Goal: Task Accomplishment & Management: Manage account settings

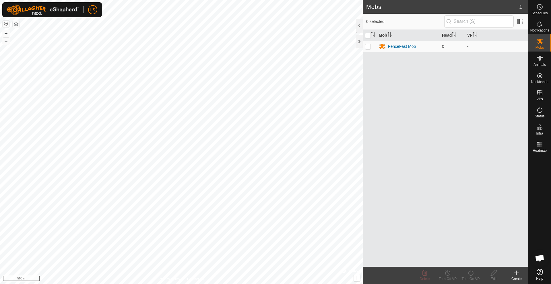
click at [374, 143] on icon at bounding box center [516, 273] width 4 height 0
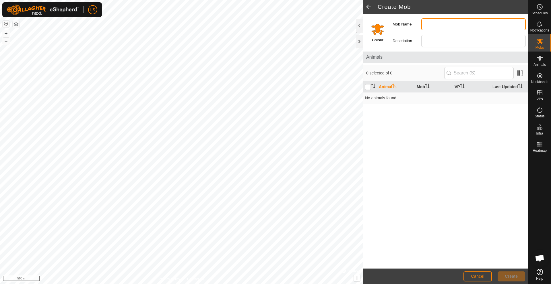
click at [374, 25] on input "Mob Name" at bounding box center [473, 24] width 104 height 12
click at [374, 25] on input "[PERSON_NAME]" at bounding box center [473, 24] width 104 height 12
drag, startPoint x: 479, startPoint y: 23, endPoint x: 415, endPoint y: 25, distance: 63.7
click at [374, 25] on div "Mob Name [PERSON_NAME]" at bounding box center [459, 24] width 138 height 17
type input "5"
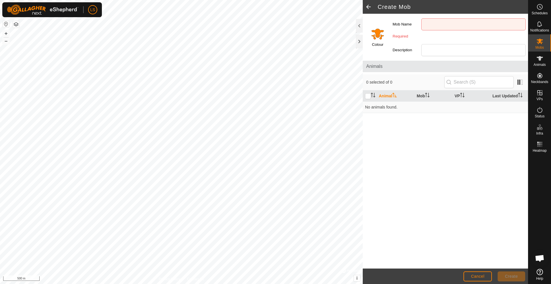
click at [6, 23] on button "button" at bounding box center [6, 24] width 7 height 7
click at [5, 24] on button "button" at bounding box center [6, 24] width 7 height 7
click at [15, 24] on button "button" at bounding box center [16, 24] width 7 height 7
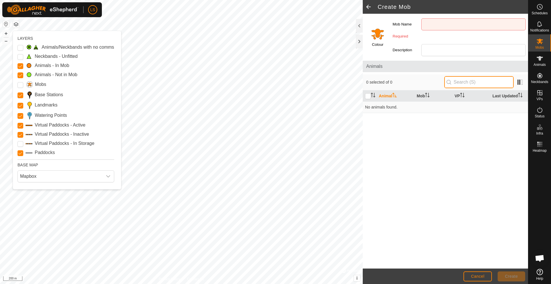
click at [374, 83] on input "text" at bounding box center [478, 82] width 69 height 12
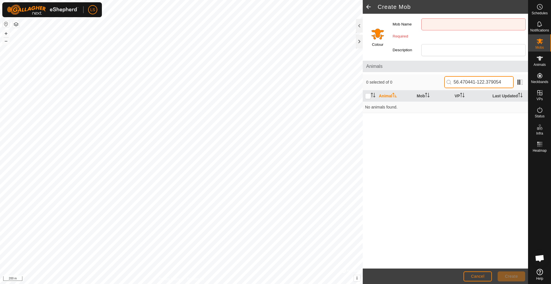
type input "56.470441-122.379054"
click at [374, 143] on button "Cancel" at bounding box center [477, 277] width 28 height 10
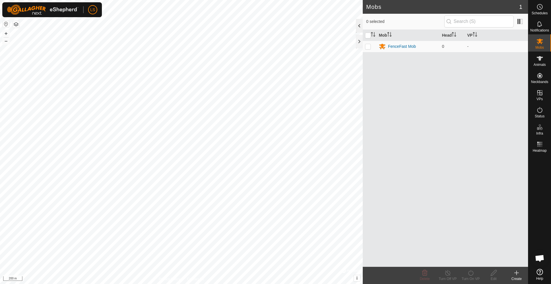
click at [357, 27] on div at bounding box center [359, 26] width 7 height 14
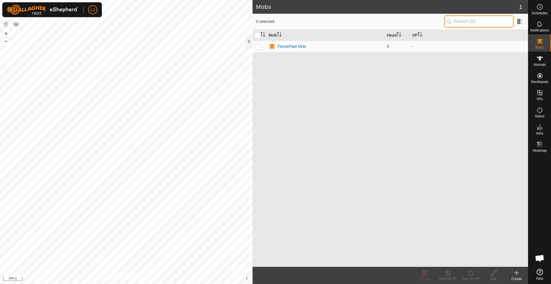
click at [374, 22] on input "text" at bounding box center [478, 21] width 69 height 12
type input "colt creek"
click at [241, 143] on div at bounding box center [240, 271] width 19 height 6
click at [250, 42] on div at bounding box center [248, 42] width 7 height 14
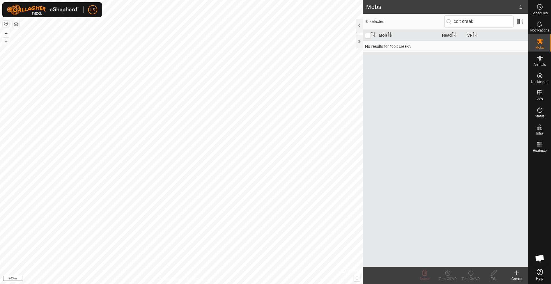
click at [41, 12] on img at bounding box center [43, 10] width 72 height 10
click at [6, 33] on button "+" at bounding box center [6, 33] width 7 height 7
click at [7, 41] on button "–" at bounding box center [6, 41] width 7 height 7
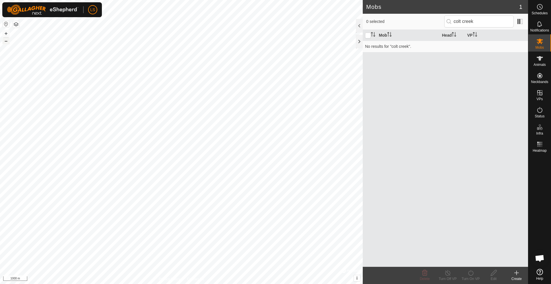
click at [7, 41] on button "–" at bounding box center [6, 41] width 7 height 7
click at [105, 33] on link "Settings" at bounding box center [119, 33] width 57 height 9
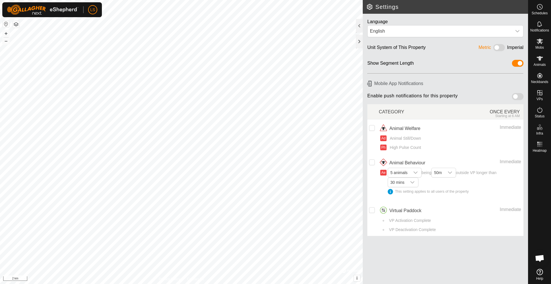
click at [374, 143] on icon at bounding box center [539, 272] width 6 height 6
click at [374, 40] on icon at bounding box center [539, 41] width 6 height 5
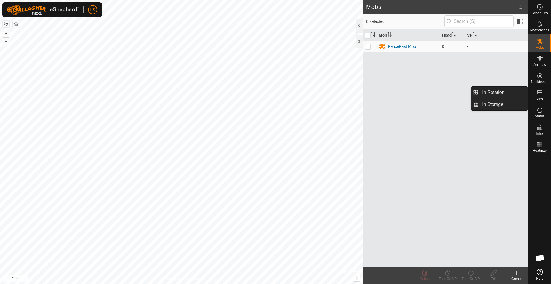
click at [374, 94] on icon at bounding box center [539, 92] width 7 height 7
click at [374, 143] on icon at bounding box center [516, 273] width 7 height 7
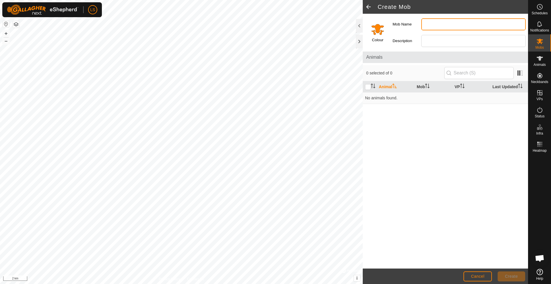
click at [374, 24] on input "Mob Name" at bounding box center [473, 24] width 104 height 12
type input "[GEOGRAPHIC_DATA]"
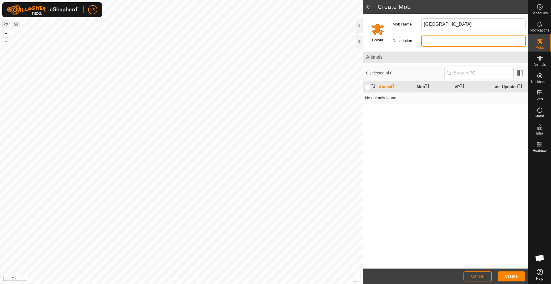
click at [374, 41] on input "Description" at bounding box center [473, 41] width 104 height 12
click at [374, 143] on span "Cancel" at bounding box center [477, 276] width 13 height 5
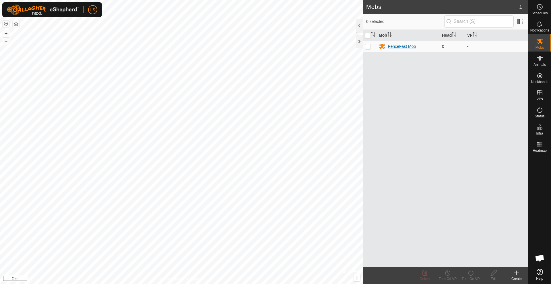
click at [374, 46] on div "FenceFast Mob" at bounding box center [402, 47] width 28 height 6
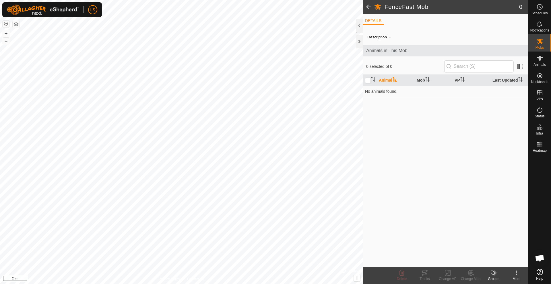
click at [369, 4] on span at bounding box center [367, 7] width 11 height 14
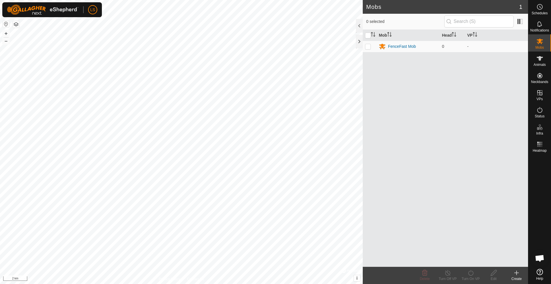
click at [94, 4] on div "LS" at bounding box center [51, 9] width 99 height 15
click at [111, 22] on span "My Account" at bounding box center [107, 22] width 26 height 5
click at [110, 33] on link "Settings" at bounding box center [119, 33] width 57 height 9
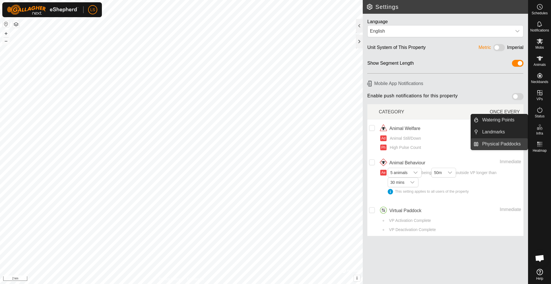
click at [374, 143] on link "Physical Paddocks" at bounding box center [502, 143] width 49 height 11
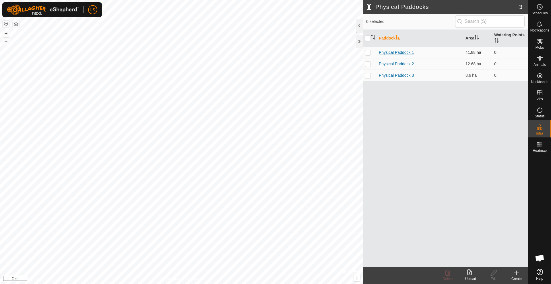
click at [374, 52] on link "Physical Paddock 1" at bounding box center [395, 52] width 35 height 5
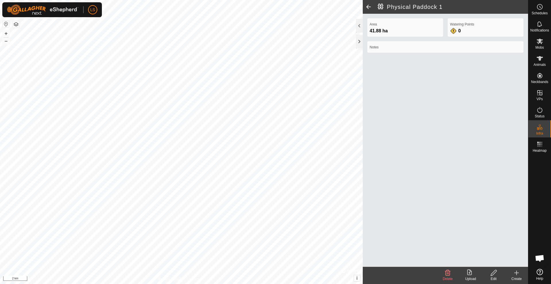
click at [367, 7] on span at bounding box center [367, 7] width 11 height 14
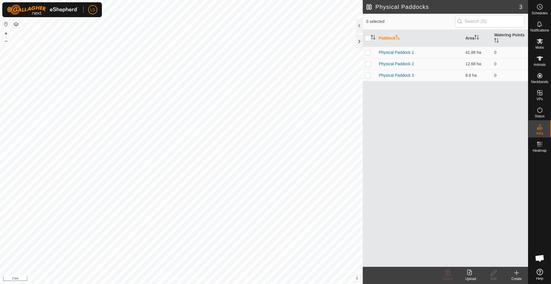
click at [6, 23] on button "button" at bounding box center [6, 24] width 7 height 7
click at [357, 143] on span "i" at bounding box center [356, 278] width 1 height 5
click at [313, 143] on link "OpenStreetMap" at bounding box center [312, 279] width 24 height 4
click at [469, 276] on icon at bounding box center [470, 273] width 7 height 7
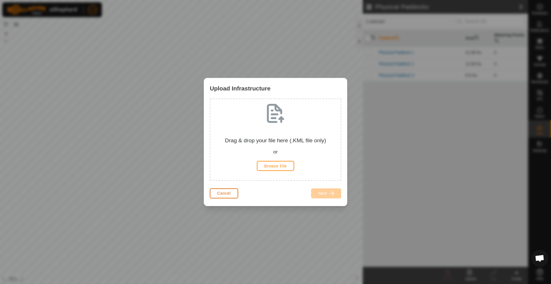
click at [222, 195] on span "Cancel" at bounding box center [223, 193] width 13 height 5
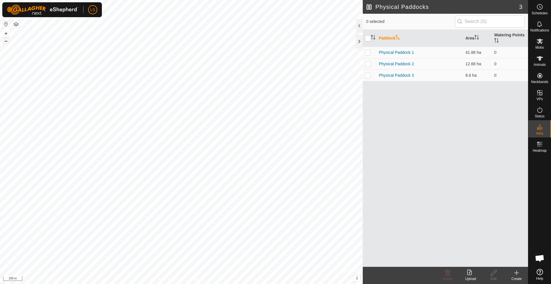
click at [6, 40] on button "–" at bounding box center [6, 41] width 7 height 7
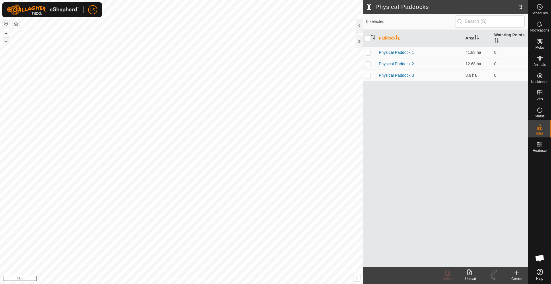
click at [6, 40] on button "–" at bounding box center [6, 41] width 7 height 7
click at [481, 284] on div "Physical Paddocks 3 0 selected Paddock Area Watering Points Physical Paddock 1 …" at bounding box center [264, 142] width 528 height 284
click at [357, 27] on div at bounding box center [359, 26] width 7 height 14
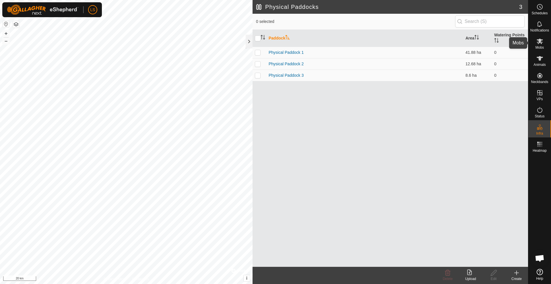
click at [538, 44] on icon at bounding box center [539, 41] width 7 height 7
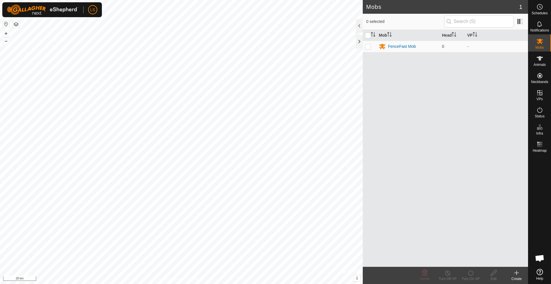
click at [56, 11] on img at bounding box center [43, 10] width 72 height 10
click at [29, 13] on img at bounding box center [43, 10] width 72 height 10
click at [16, 25] on button "button" at bounding box center [16, 24] width 7 height 7
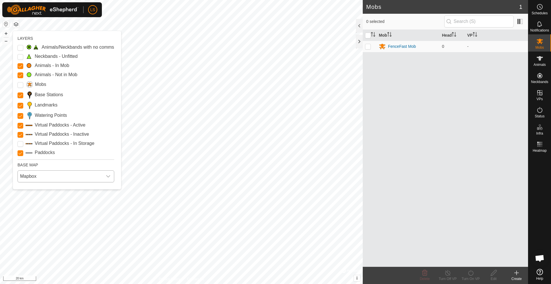
click at [99, 175] on span "Mapbox" at bounding box center [60, 176] width 85 height 11
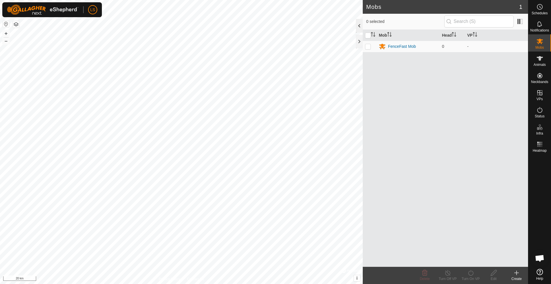
click at [360, 24] on div at bounding box center [359, 26] width 7 height 14
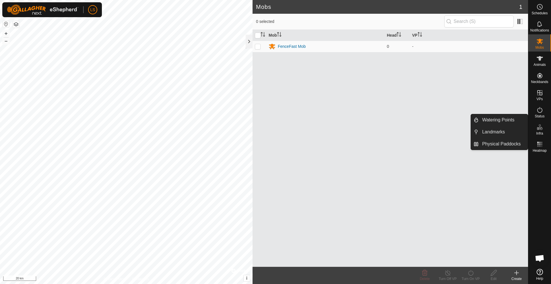
click at [516, 275] on icon at bounding box center [516, 273] width 7 height 7
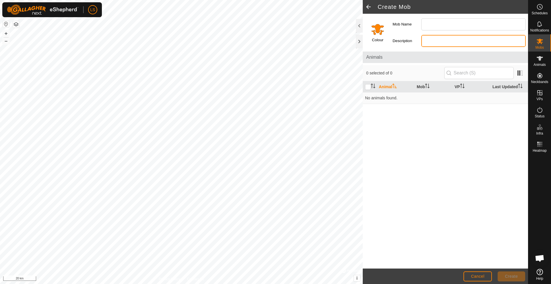
click at [429, 42] on input "Description" at bounding box center [473, 41] width 104 height 12
click at [479, 277] on span "Cancel" at bounding box center [477, 276] width 13 height 5
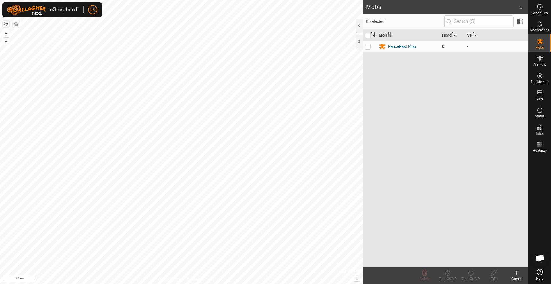
click at [368, 46] on p-checkbox at bounding box center [368, 46] width 6 height 5
checkbox input "true"
click at [516, 274] on icon at bounding box center [516, 273] width 0 height 4
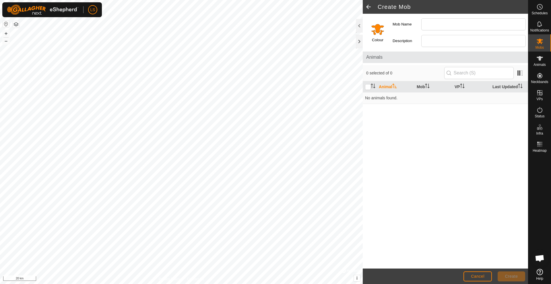
click at [368, 6] on span at bounding box center [367, 7] width 11 height 14
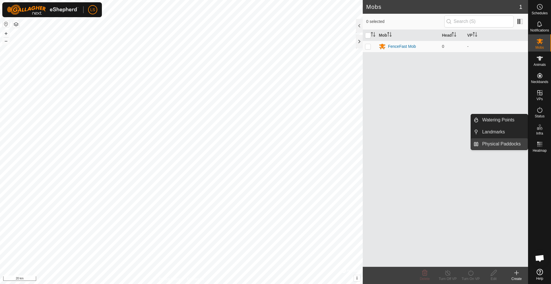
click at [504, 144] on link "Physical Paddocks" at bounding box center [502, 143] width 49 height 11
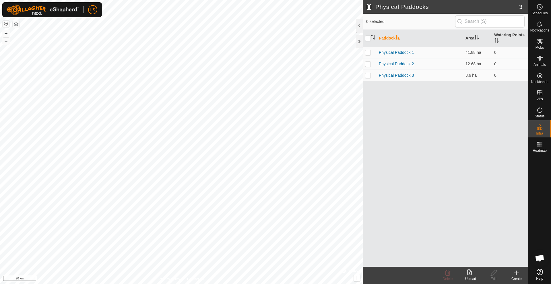
click at [469, 273] on icon at bounding box center [470, 273] width 7 height 7
